Goal: Task Accomplishment & Management: Manage account settings

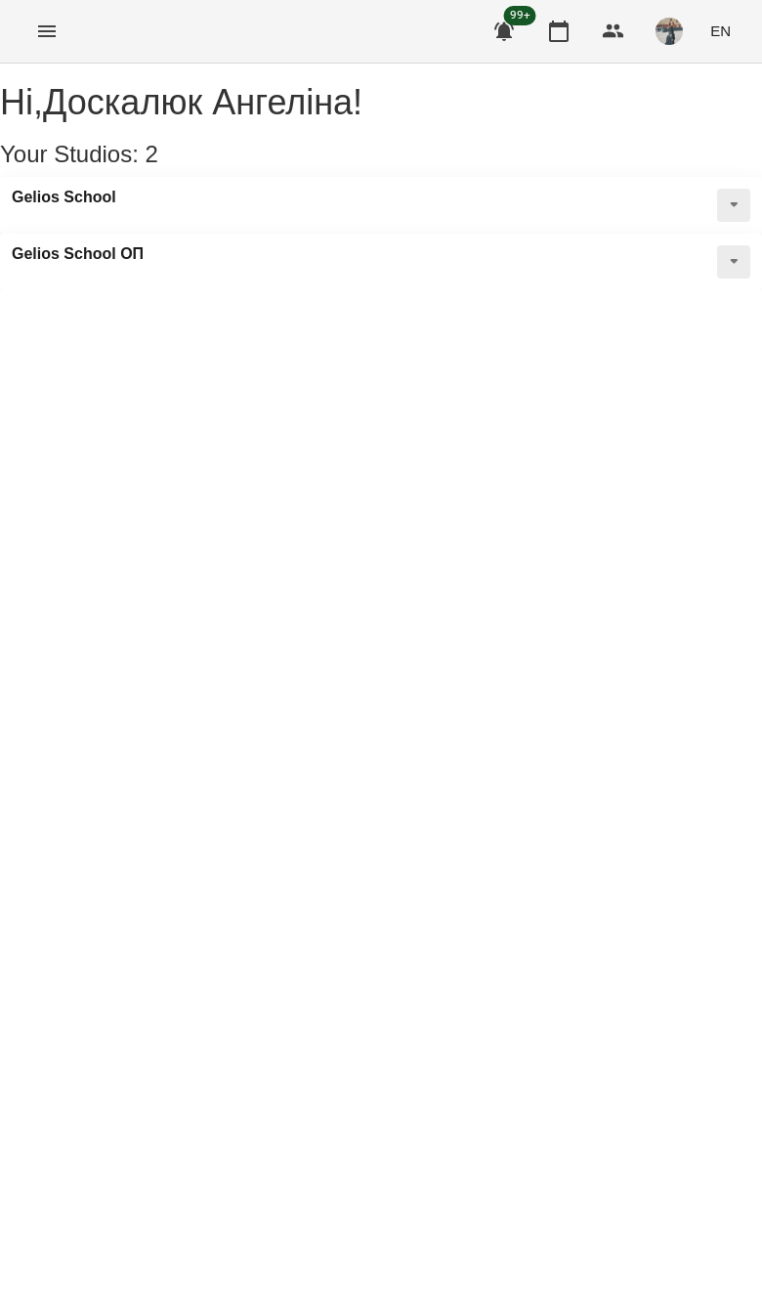
click at [33, 26] on button "Menu" at bounding box center [46, 31] width 47 height 47
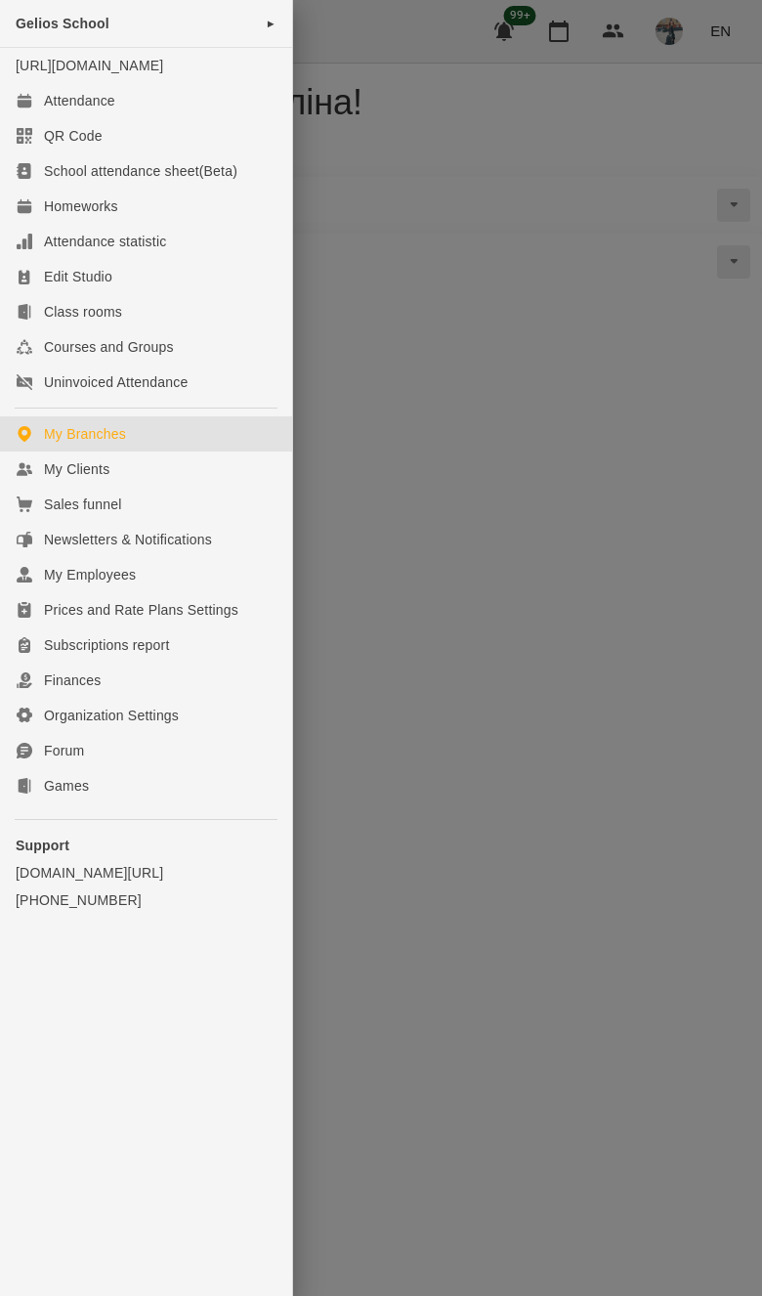
click at [22, 477] on icon at bounding box center [25, 469] width 16 height 16
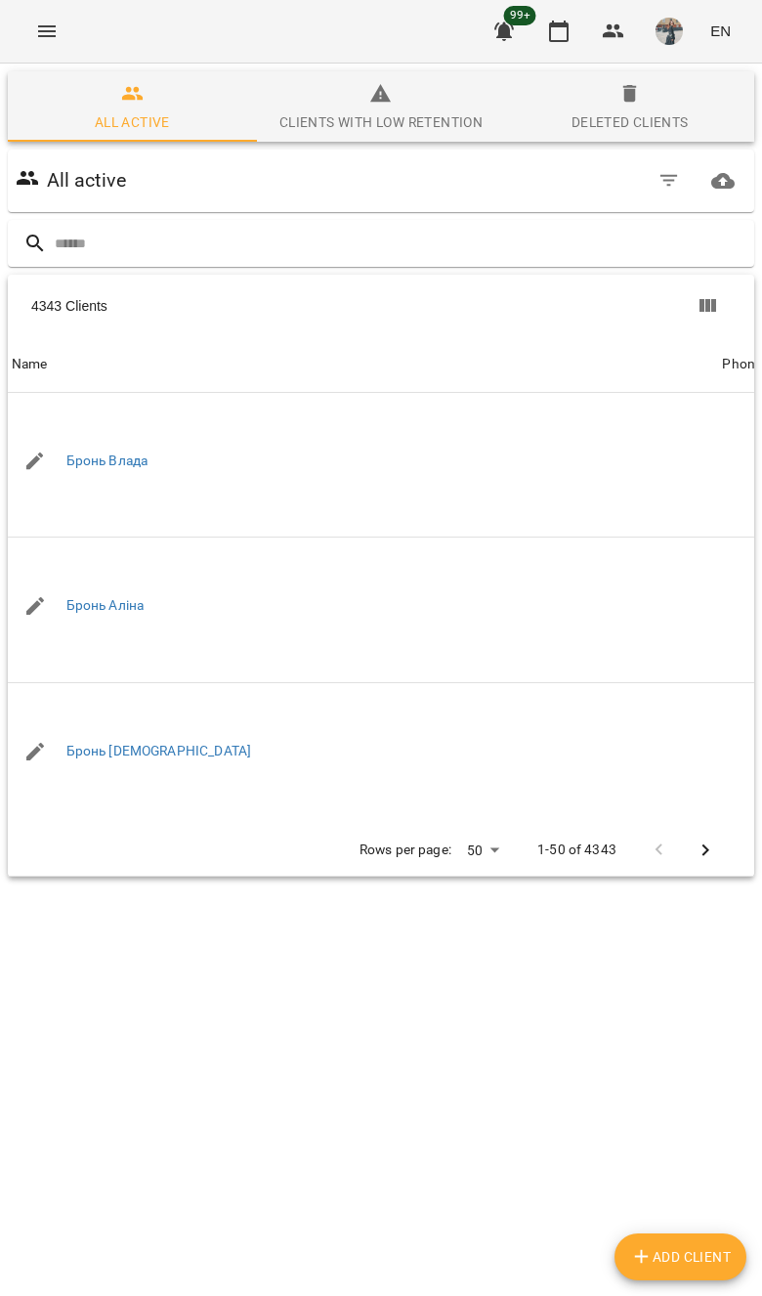
click at [545, 237] on input "text" at bounding box center [401, 244] width 692 height 32
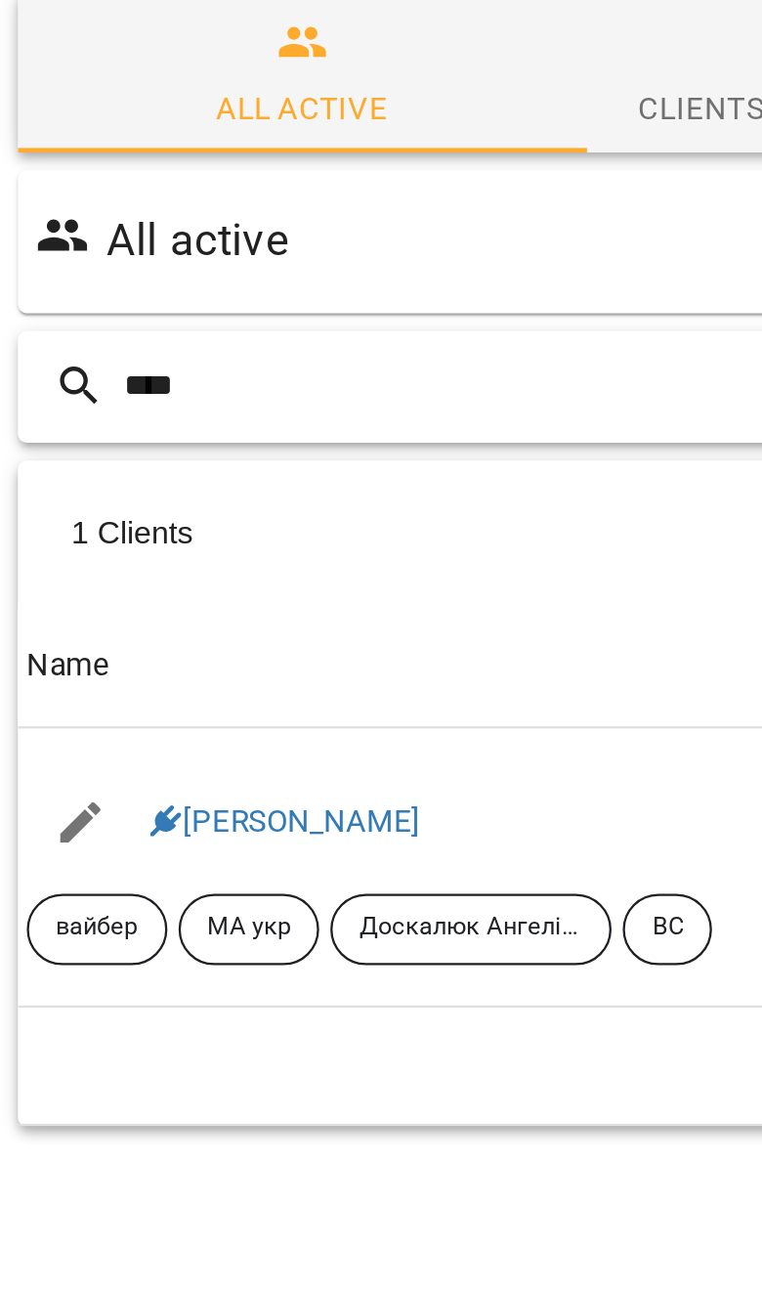
type input "****"
click at [139, 426] on link "[PERSON_NAME]" at bounding box center [125, 434] width 118 height 16
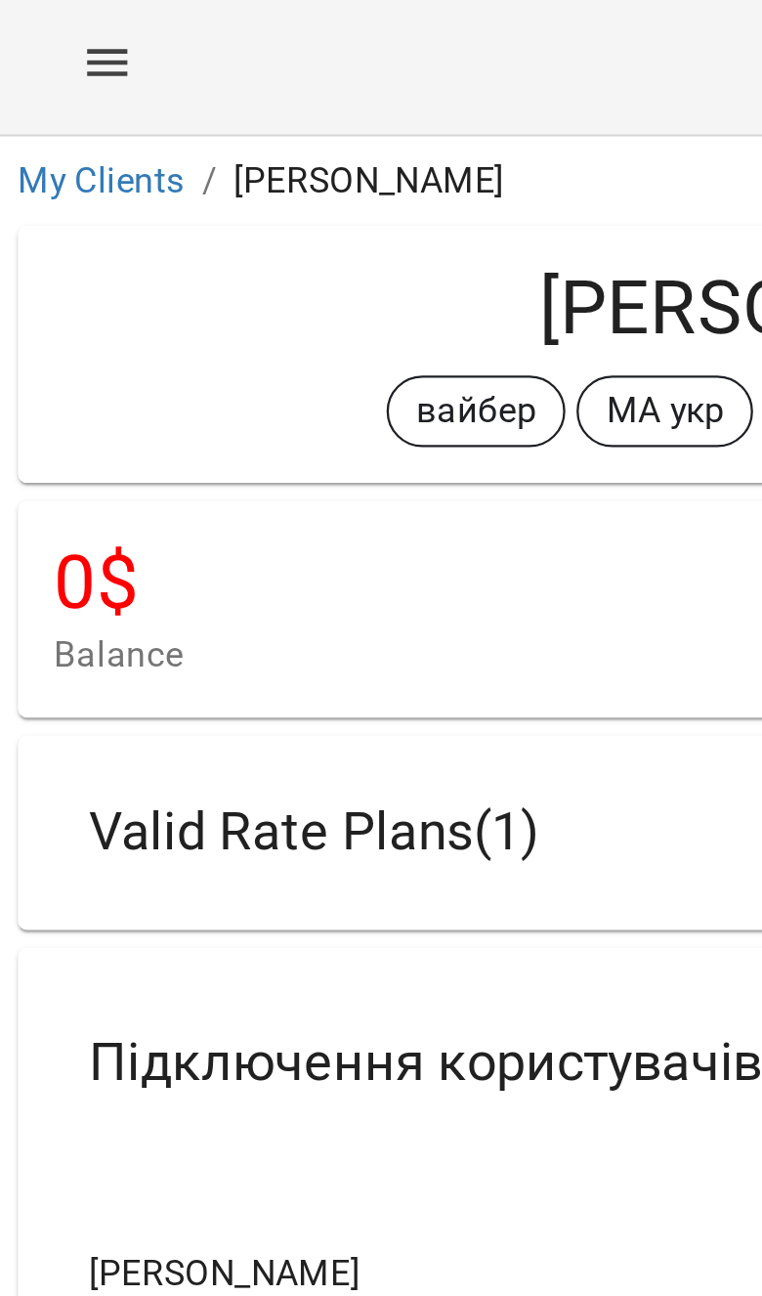
click at [202, 357] on span "Valid Rate Plans ( 1 )" at bounding box center [137, 368] width 196 height 30
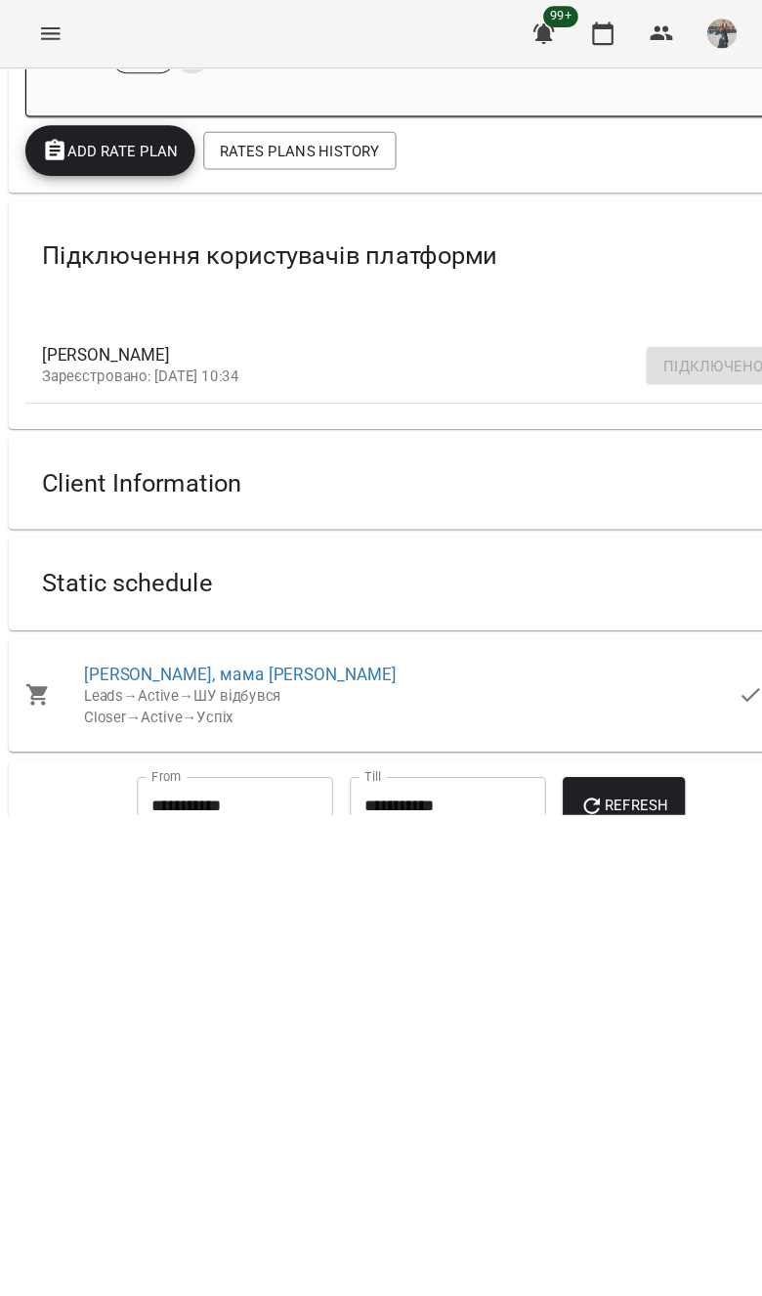
click at [547, 524] on div "Static schedule" at bounding box center [363, 541] width 680 height 62
